Goal: Task Accomplishment & Management: Manage account settings

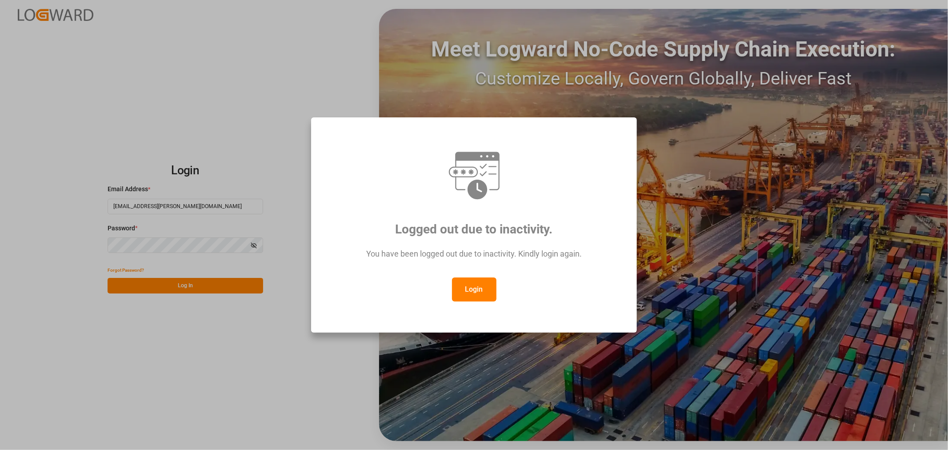
click at [473, 289] on button "Login" at bounding box center [474, 289] width 44 height 24
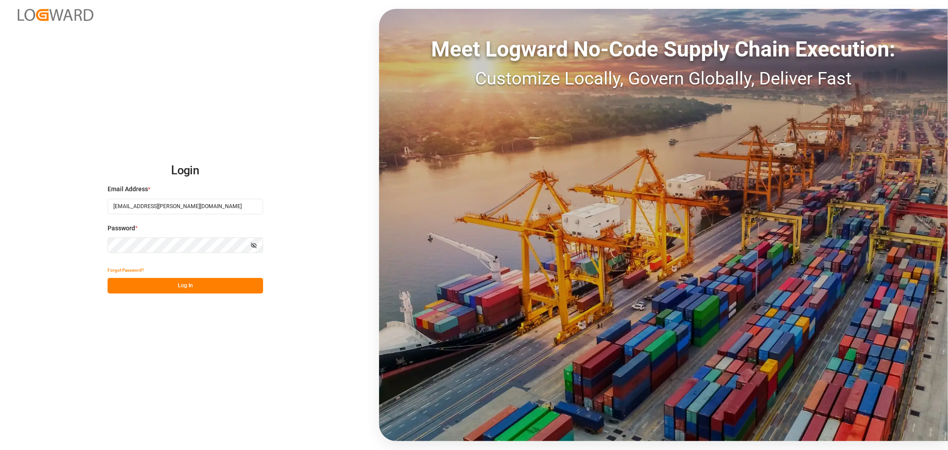
click at [202, 285] on button "Log In" at bounding box center [186, 286] width 156 height 16
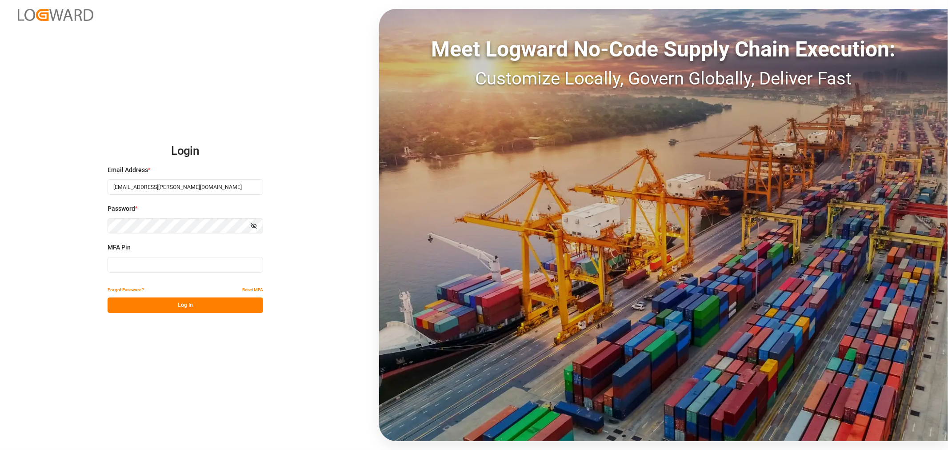
click at [123, 266] on input at bounding box center [186, 265] width 156 height 16
click at [136, 263] on input at bounding box center [186, 265] width 156 height 16
type input "966886"
click at [150, 309] on button "Log In" at bounding box center [186, 305] width 156 height 16
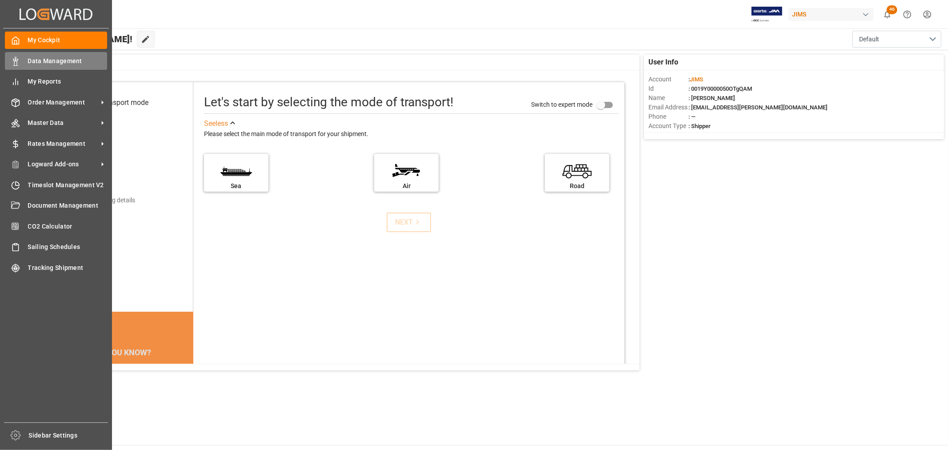
click at [40, 60] on span "Data Management" at bounding box center [68, 60] width 80 height 9
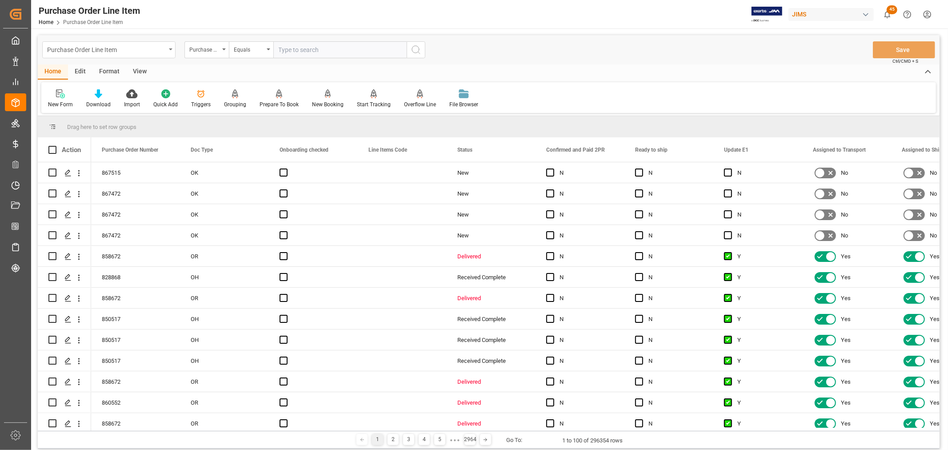
click at [170, 48] on icon "open menu" at bounding box center [171, 49] width 4 height 2
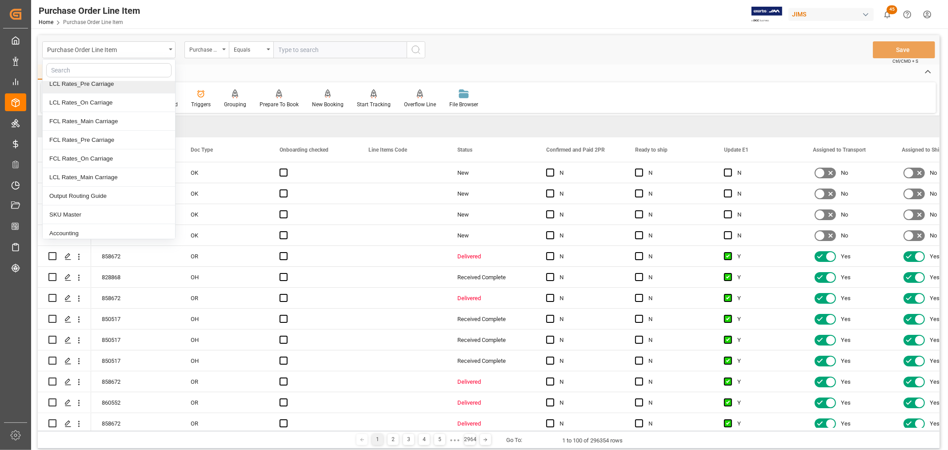
scroll to position [99, 0]
click at [84, 196] on div "SKU Master" at bounding box center [109, 197] width 132 height 19
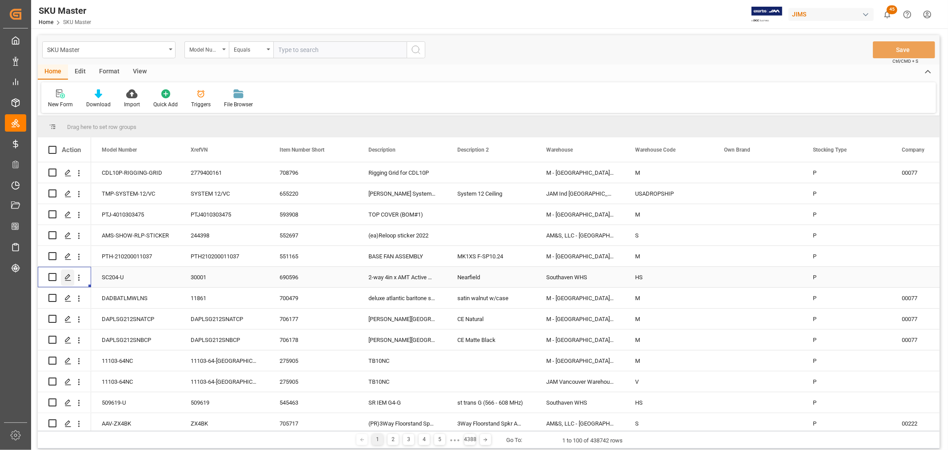
click at [68, 278] on icon "Press SPACE to select this row." at bounding box center [67, 277] width 7 height 7
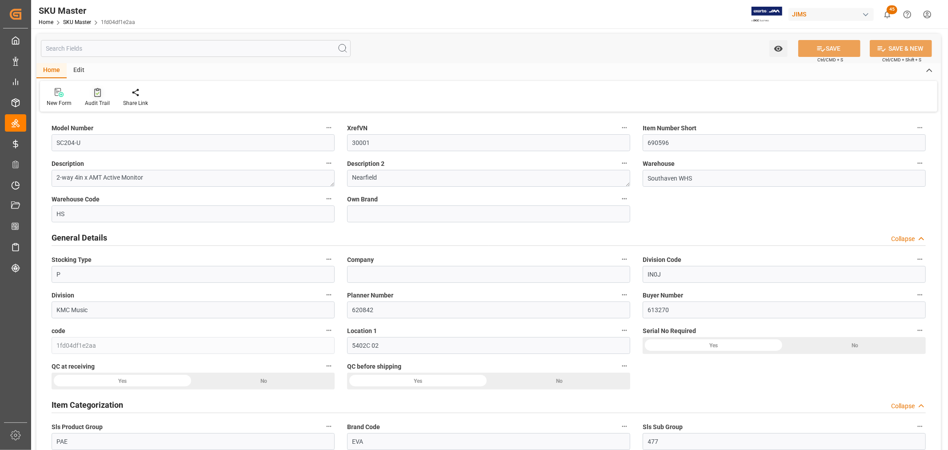
click at [90, 100] on div "Audit Trail" at bounding box center [97, 103] width 25 height 8
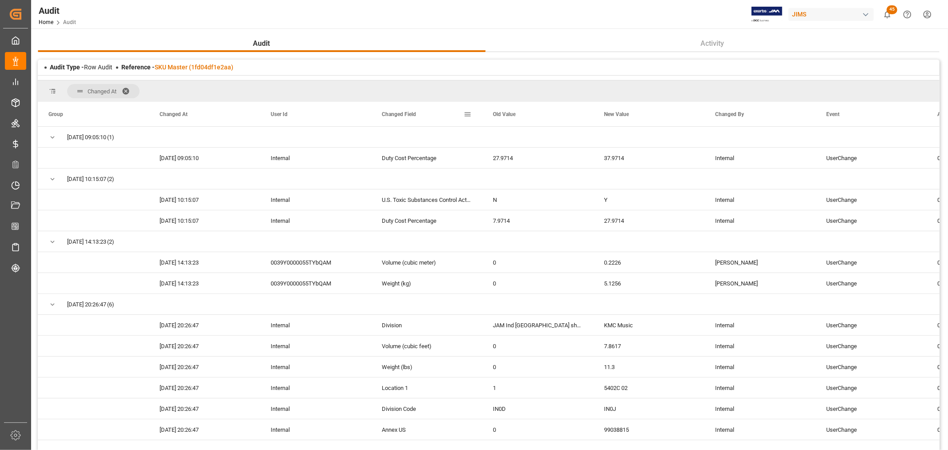
click at [467, 113] on span at bounding box center [467, 114] width 8 height 8
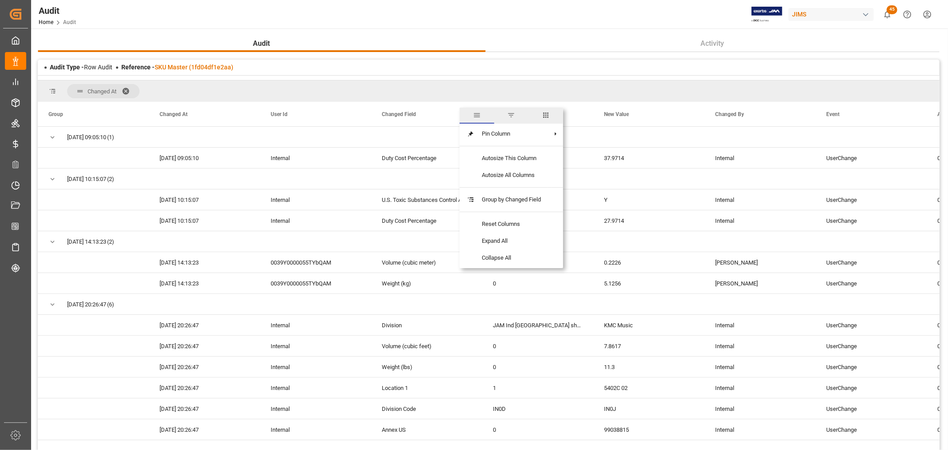
click at [510, 116] on span "filter" at bounding box center [511, 115] width 8 height 8
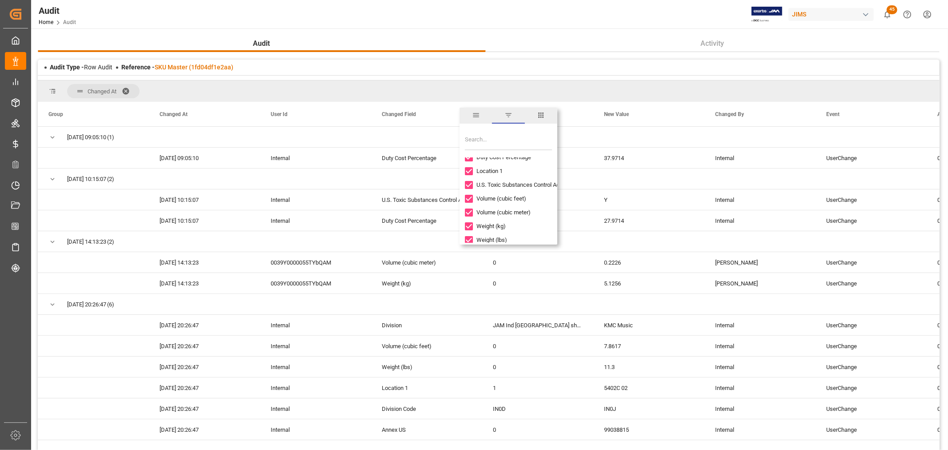
scroll to position [66, 0]
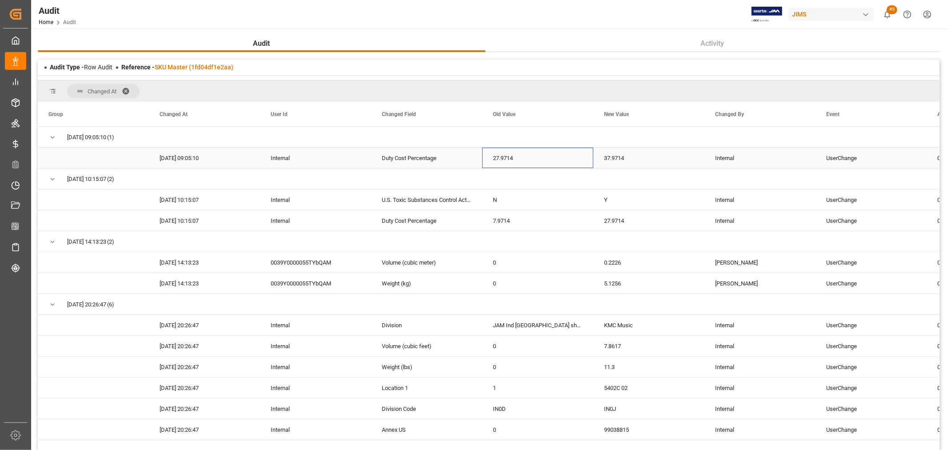
click at [574, 162] on div "27.9714" at bounding box center [537, 158] width 111 height 20
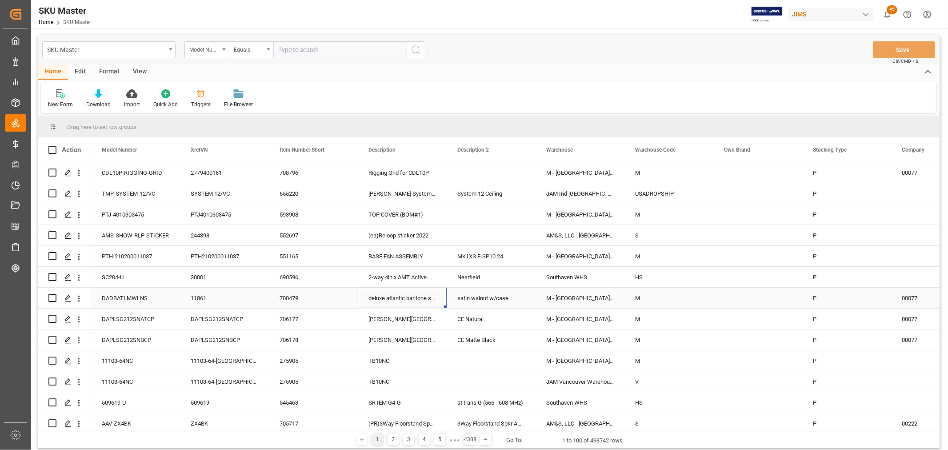
click at [413, 298] on div "deluxe atlantic baritone scwsb" at bounding box center [402, 297] width 89 height 20
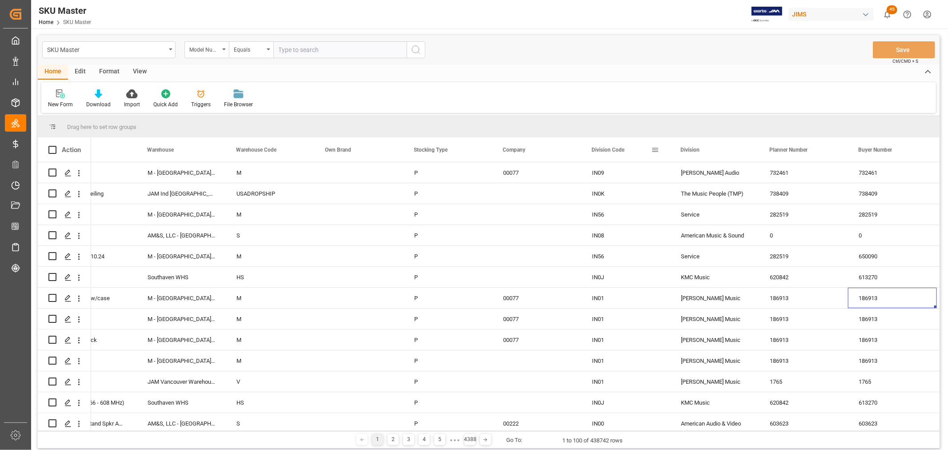
click at [654, 149] on span at bounding box center [655, 150] width 8 height 8
click at [603, 279] on div "IN0J" at bounding box center [625, 277] width 89 height 20
click at [656, 152] on span at bounding box center [655, 150] width 8 height 8
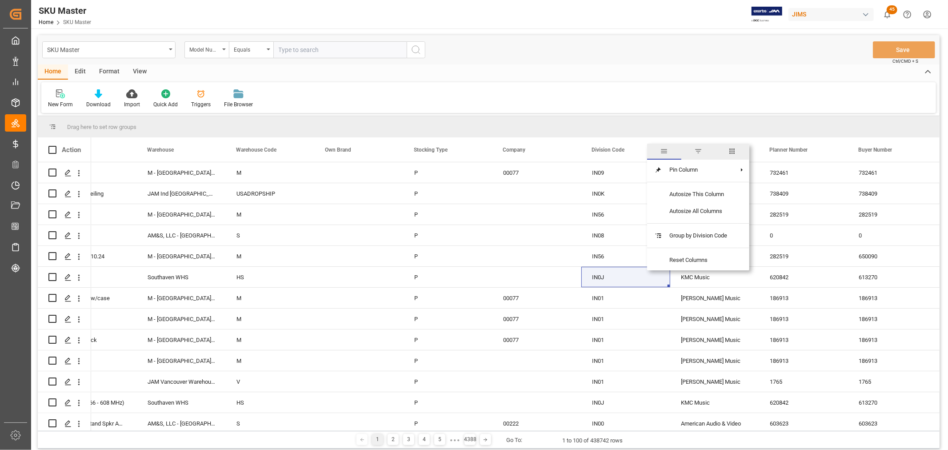
click at [701, 153] on span "filter" at bounding box center [698, 151] width 8 height 8
type input "IN0J"
click at [703, 224] on button "Apply" at bounding box center [707, 225] width 16 height 9
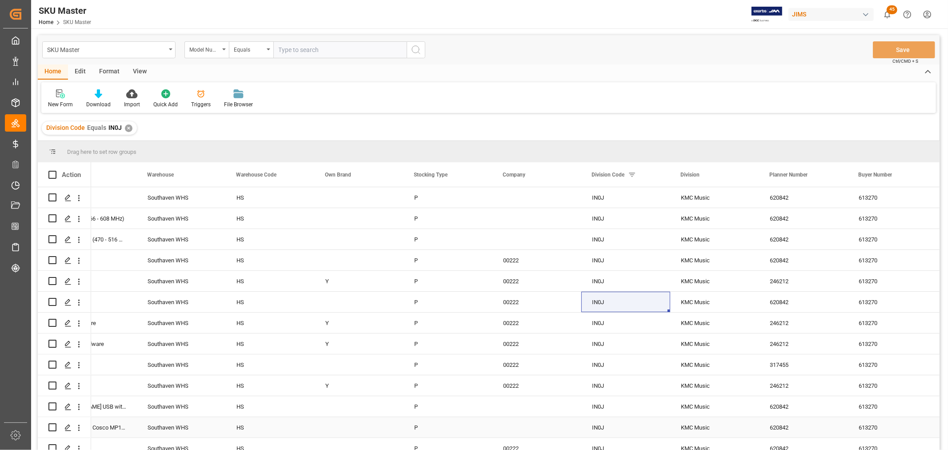
click at [370, 422] on div "Press SPACE to select this row." at bounding box center [359, 427] width 89 height 20
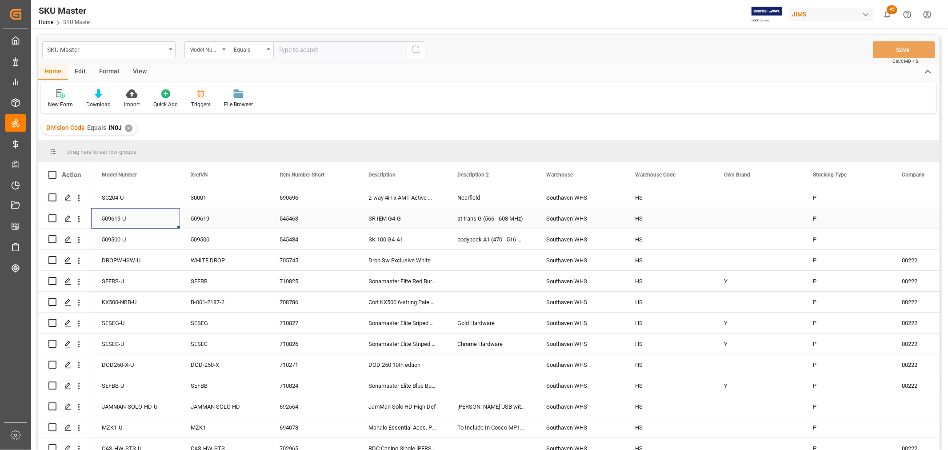
click at [111, 215] on div "509619-U" at bounding box center [135, 218] width 89 height 20
click at [111, 219] on input "509619-U" at bounding box center [135, 223] width 75 height 17
click at [66, 223] on div "Press SPACE to select this row." at bounding box center [67, 219] width 13 height 16
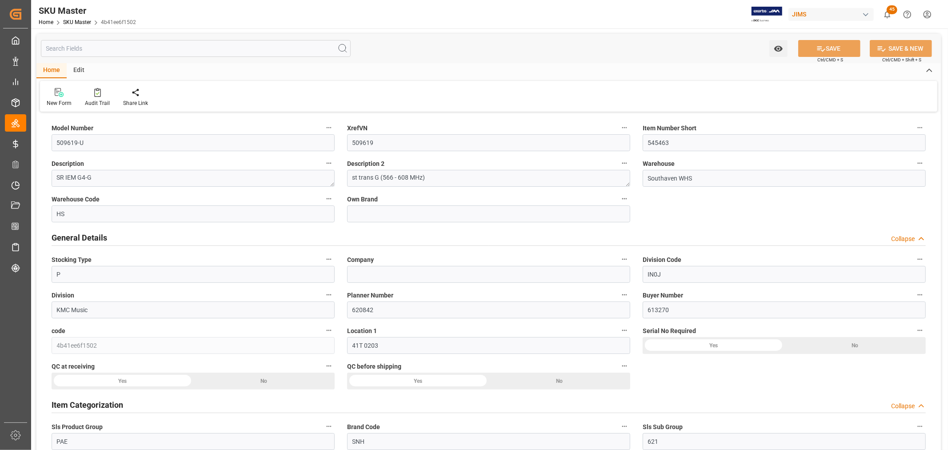
type input "10"
type input "0"
type input "16"
type input "0"
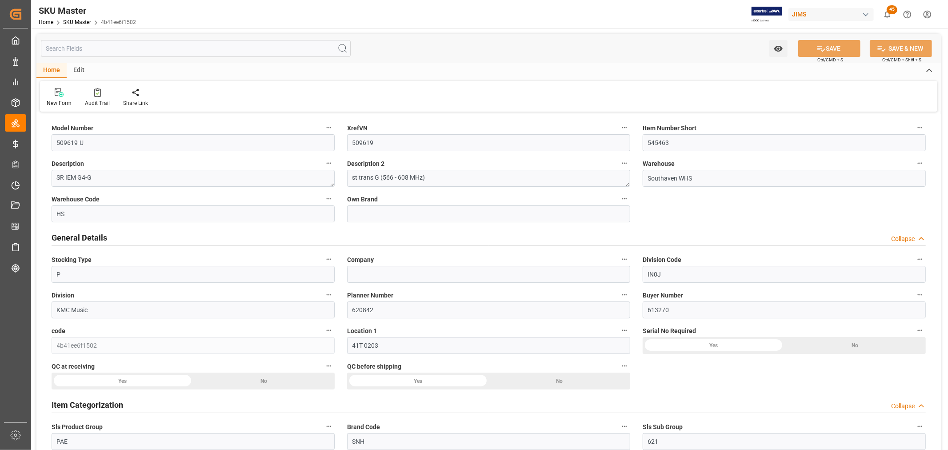
type input "0"
type input "2.45"
type input "0.3402"
type input "0.3936"
type input "0.002"
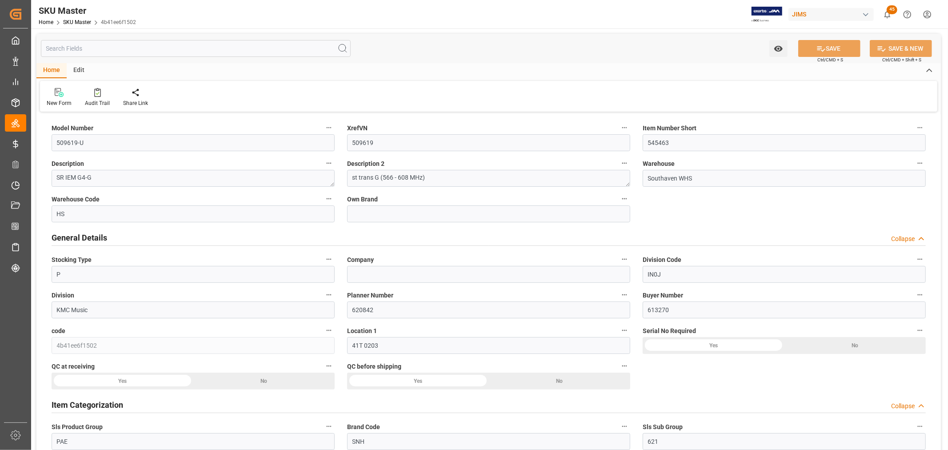
type input "3"
type input "1"
type input "18.1"
type input "2123.4085"
type input "16.54"
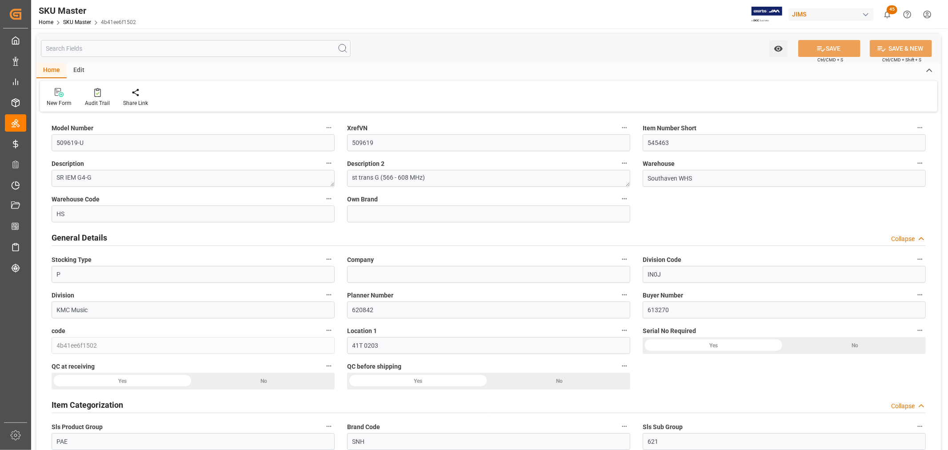
type input "14.17"
type input "9.06"
click at [94, 95] on icon at bounding box center [97, 92] width 7 height 9
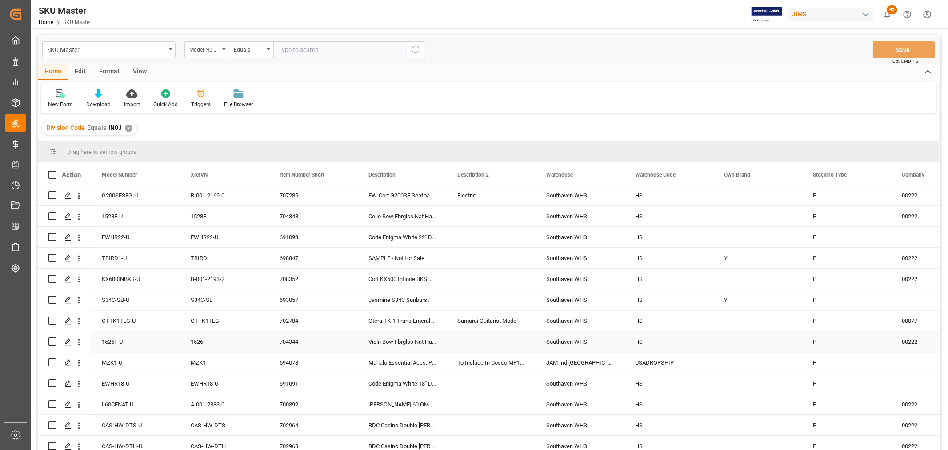
scroll to position [1825, 0]
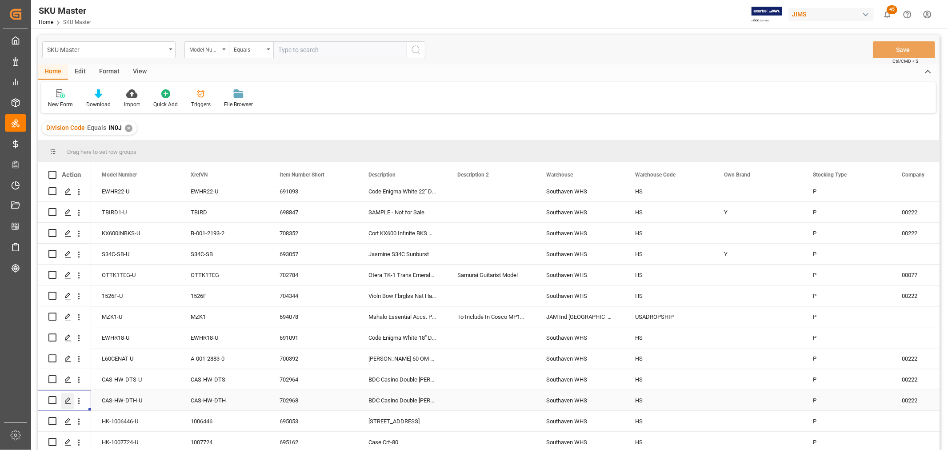
click at [67, 397] on icon "Press SPACE to select this row." at bounding box center [67, 400] width 7 height 7
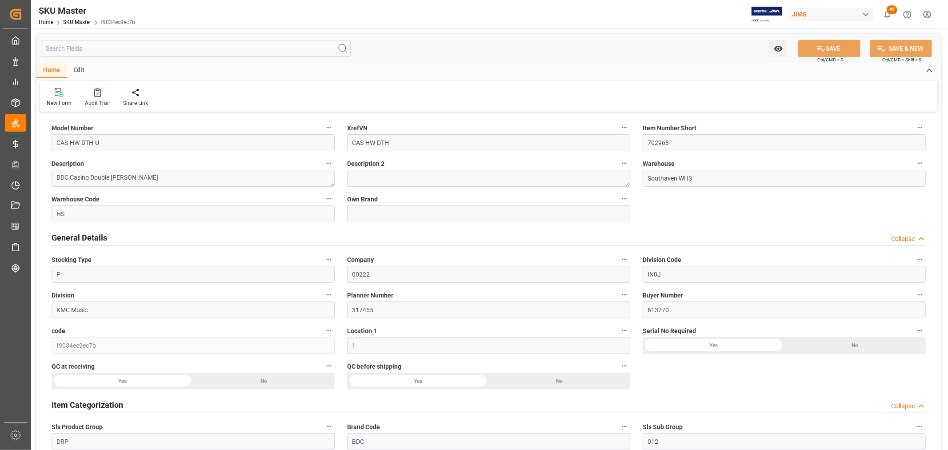
click at [92, 101] on div "Audit Trail" at bounding box center [97, 103] width 25 height 8
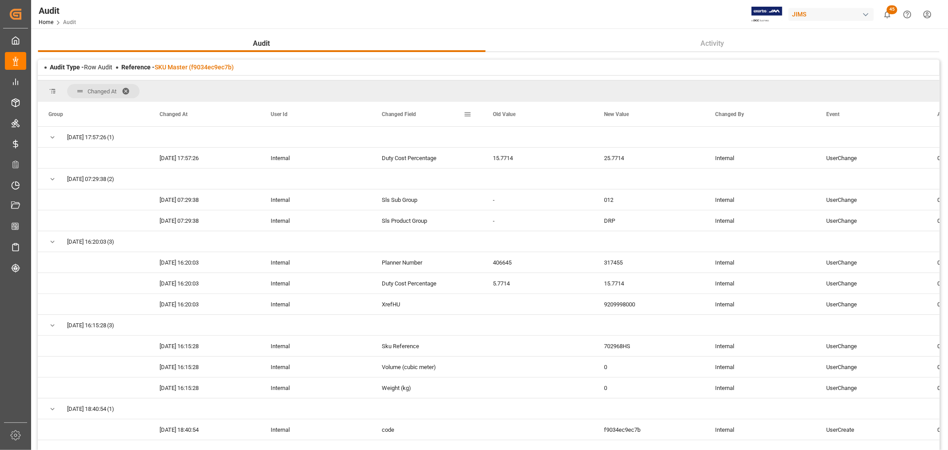
click at [464, 113] on span at bounding box center [467, 114] width 8 height 8
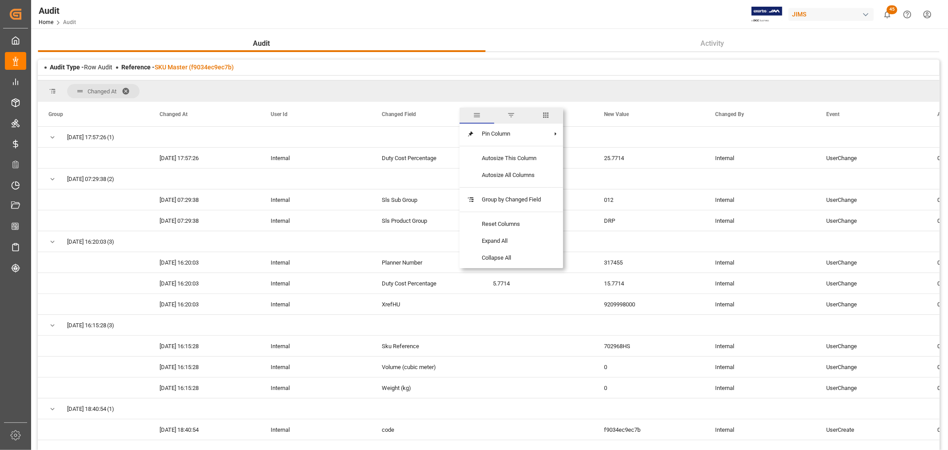
click at [512, 113] on span "filter" at bounding box center [511, 115] width 8 height 8
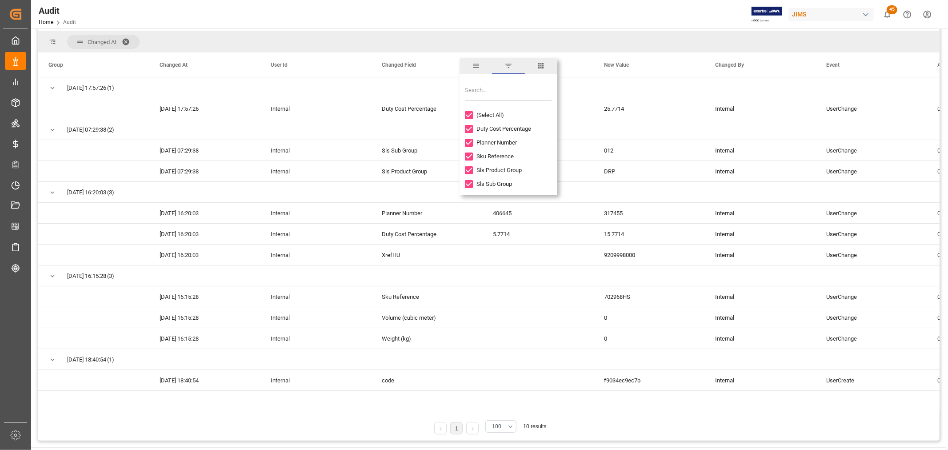
click at [469, 113] on input "checkbox" at bounding box center [469, 115] width 8 height 8
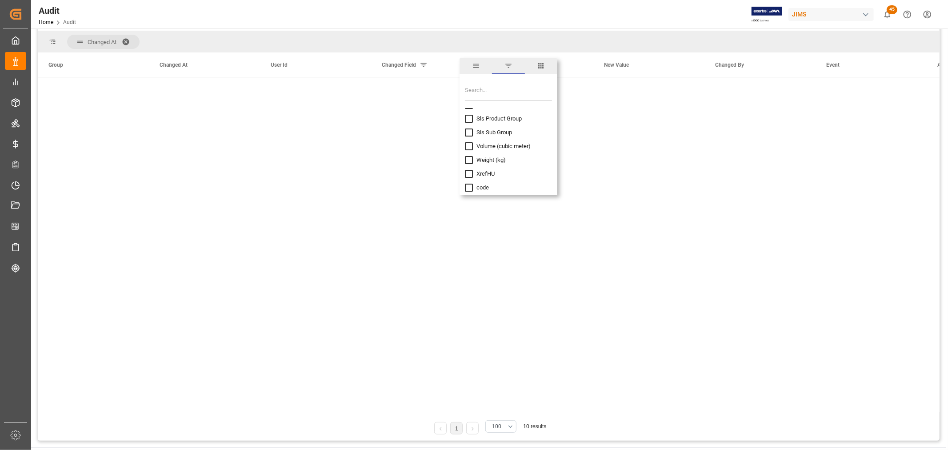
scroll to position [52, 0]
click at [468, 172] on input "checkbox" at bounding box center [469, 173] width 8 height 8
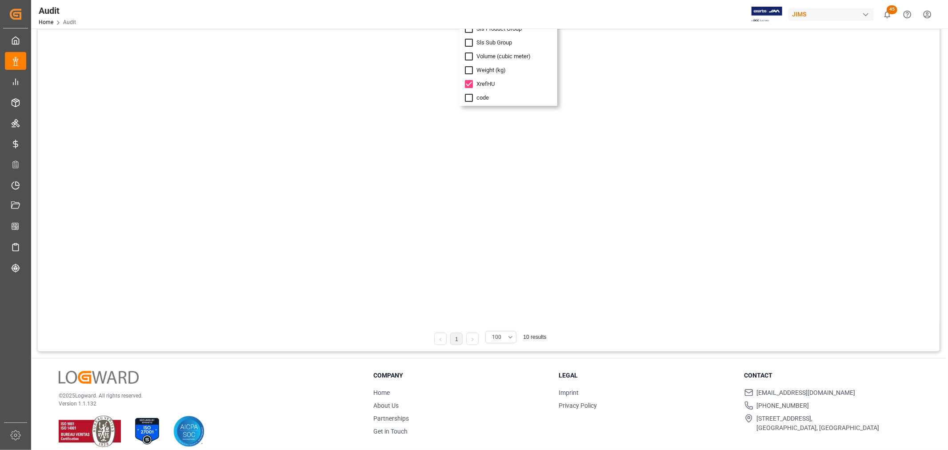
scroll to position [148, 0]
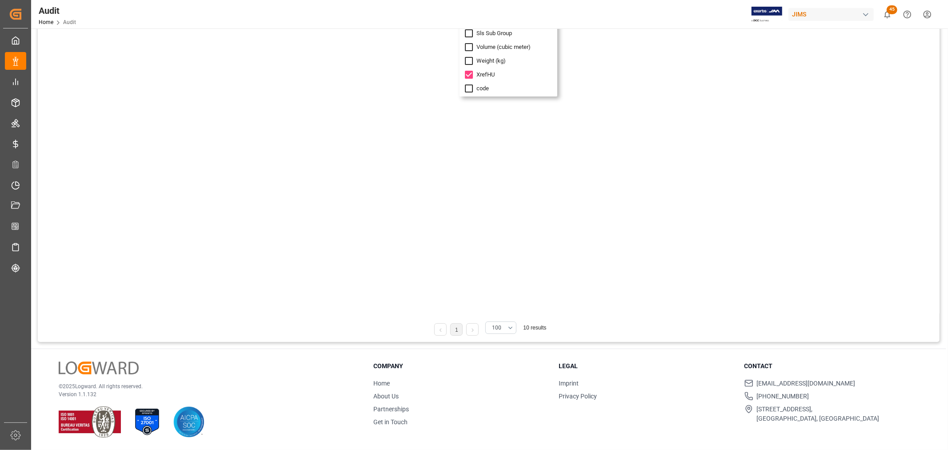
click at [624, 128] on div "[DATE] 16:20:03 (1) [DATE] 16:20:03 Internal XrefHU 9209998000 Internal UserCha…" at bounding box center [489, 146] width 902 height 335
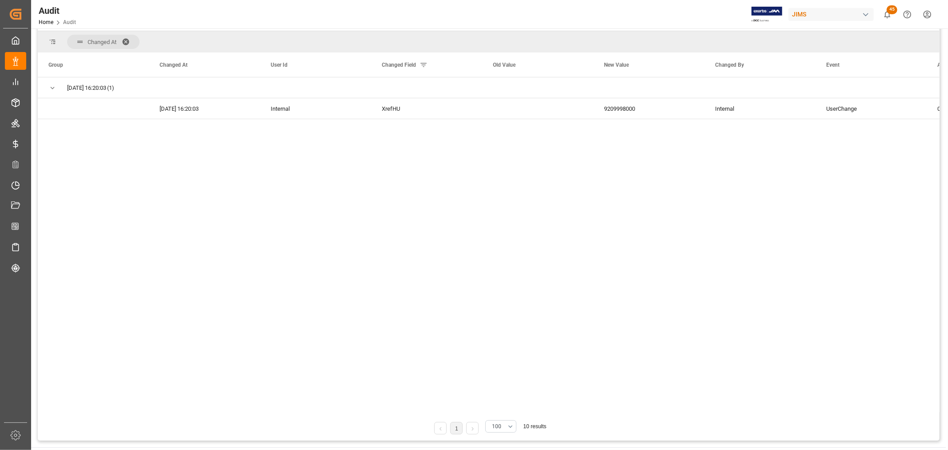
scroll to position [0, 0]
